Goal: Book appointment/travel/reservation

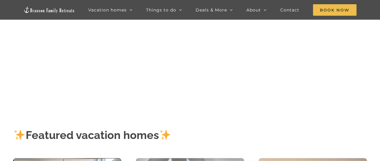
scroll to position [91, 0]
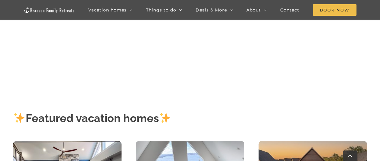
click at [285, 74] on div at bounding box center [190, 117] width 242 height 104
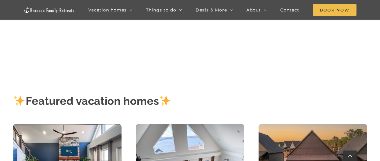
scroll to position [121, 0]
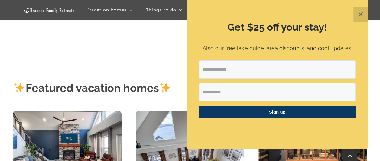
click at [364, 13] on button "✕" at bounding box center [361, 14] width 15 height 15
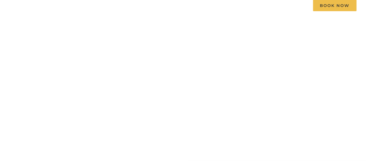
scroll to position [0, 0]
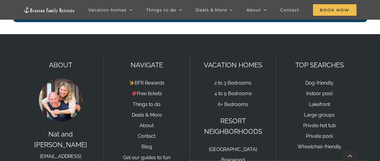
scroll to position [1399, 0]
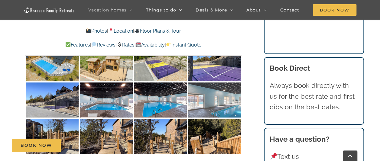
scroll to position [1210, 0]
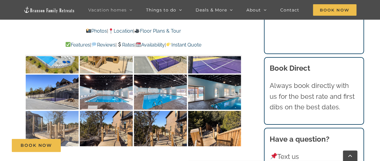
click at [43, 117] on img at bounding box center [52, 128] width 53 height 35
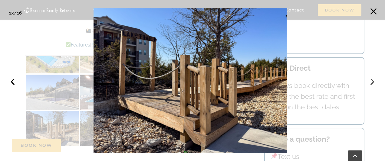
click at [373, 82] on button "›" at bounding box center [372, 80] width 13 height 13
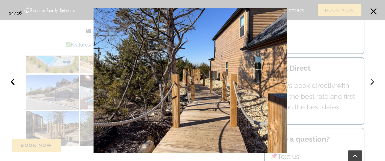
click at [373, 82] on button "›" at bounding box center [372, 80] width 13 height 13
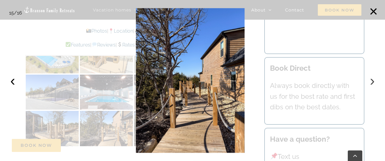
click at [373, 82] on button "›" at bounding box center [372, 80] width 13 height 13
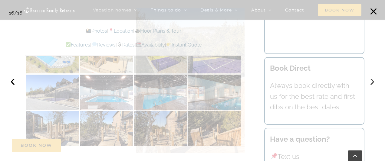
click at [373, 82] on button "›" at bounding box center [372, 80] width 13 height 13
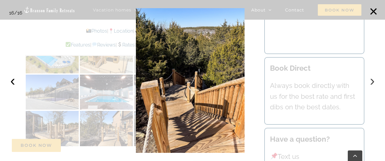
click at [373, 82] on button "›" at bounding box center [372, 80] width 13 height 13
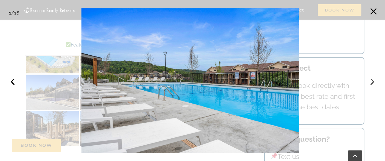
click at [373, 82] on button "›" at bounding box center [372, 80] width 13 height 13
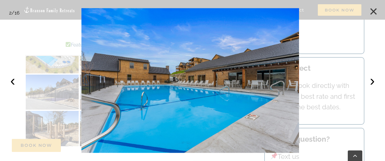
click at [372, 10] on button "×" at bounding box center [373, 11] width 13 height 13
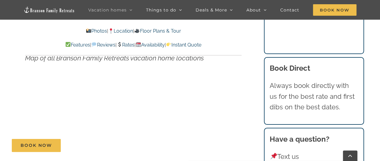
scroll to position [1876, 0]
click at [127, 44] on link "Rates" at bounding box center [126, 45] width 18 height 6
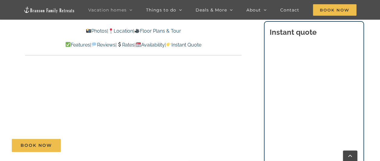
scroll to position [3334, 0]
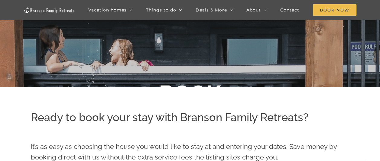
scroll to position [40, 0]
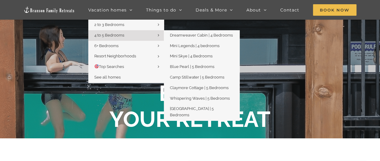
click at [107, 34] on span "4 to 5 Bedrooms" at bounding box center [109, 35] width 30 height 5
